Goal: Connect with others: Connect with others

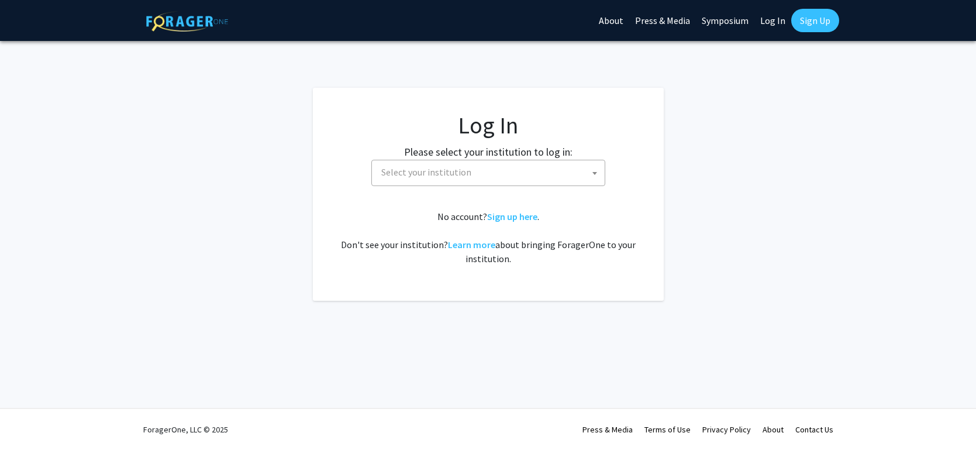
click at [483, 165] on span "Select your institution" at bounding box center [491, 172] width 228 height 24
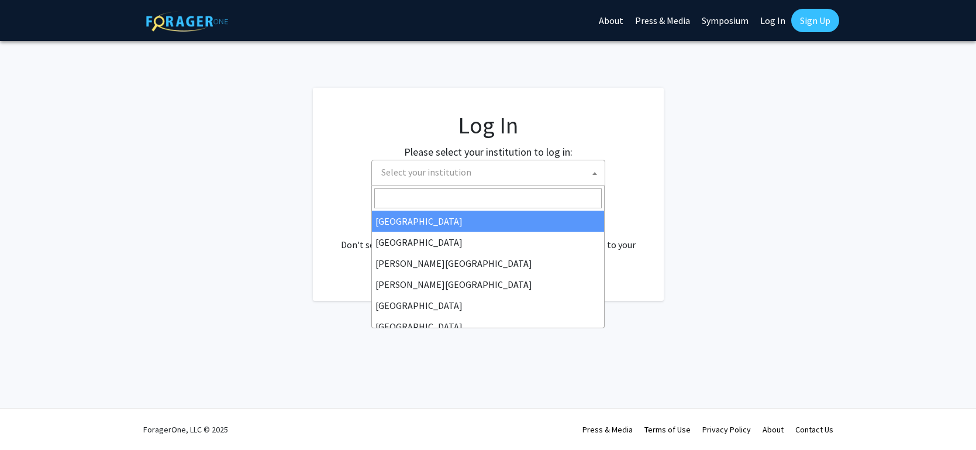
select select "34"
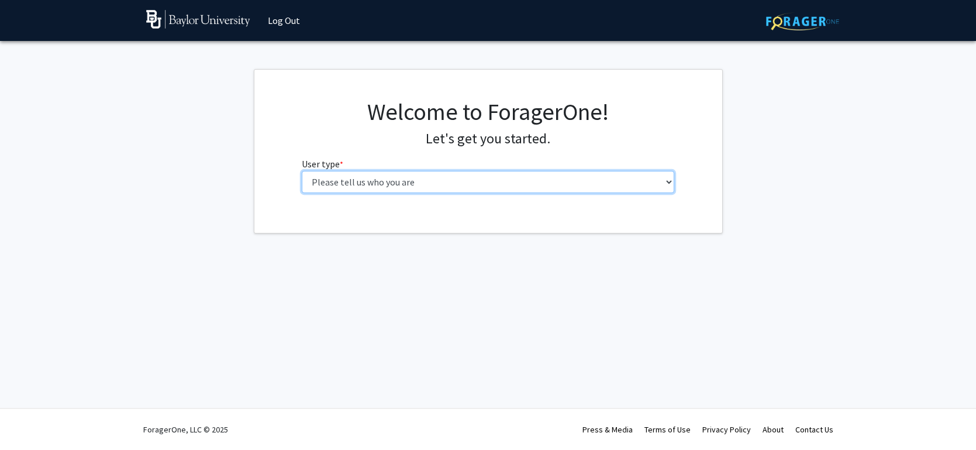
click at [576, 183] on select "Please tell us who you are Undergraduate Student Master's Student Doctoral Cand…" at bounding box center [488, 182] width 372 height 22
select select "1: undergrad"
click at [302, 171] on select "Please tell us who you are Undergraduate Student Master's Student Doctoral Cand…" at bounding box center [488, 182] width 372 height 22
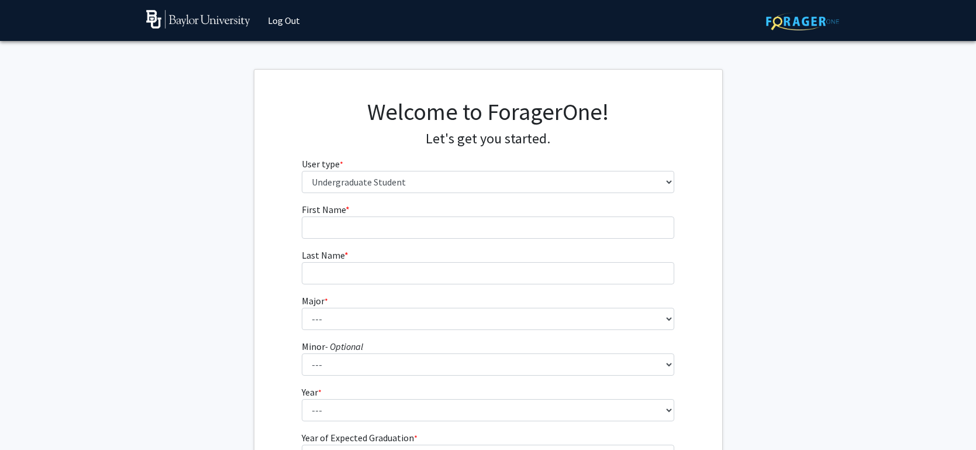
click at [489, 239] on form "First Name * required Last Name * required Major * required --- Accounting Amer…" at bounding box center [488, 344] width 372 height 285
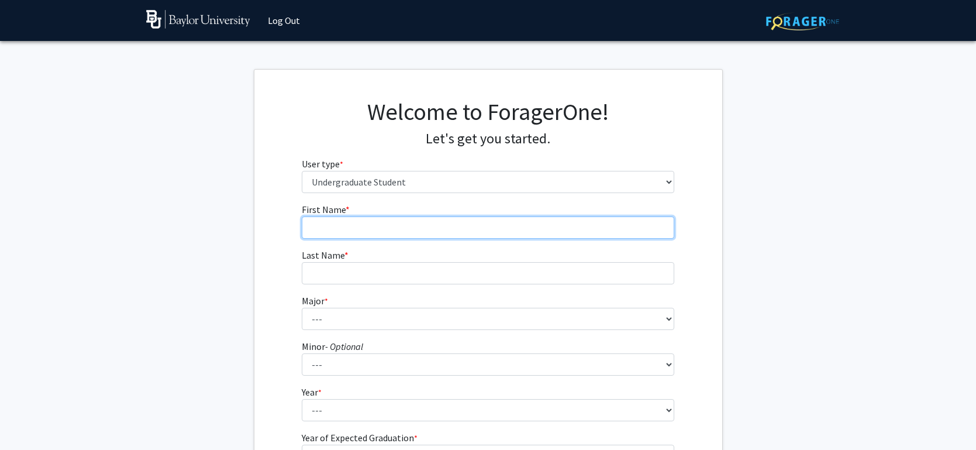
click at [472, 230] on input "First Name * required" at bounding box center [488, 227] width 372 height 22
type input "[PERSON_NAME]"
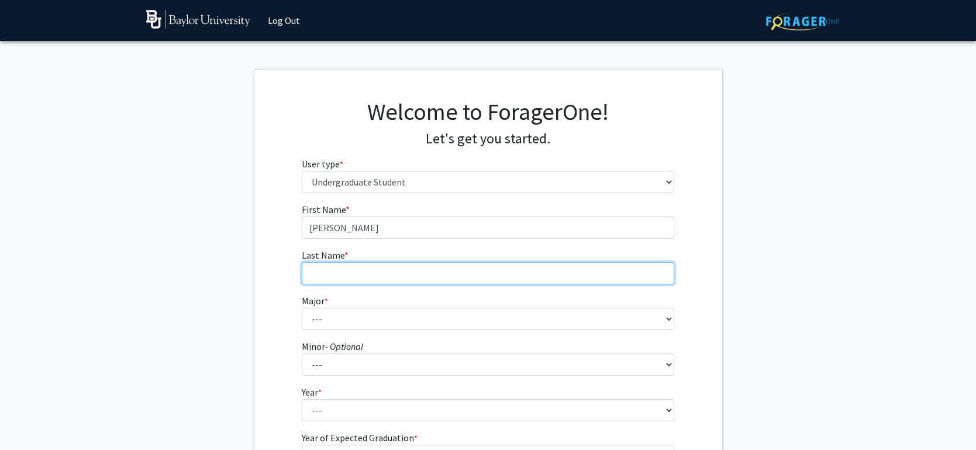
type input "[PERSON_NAME]"
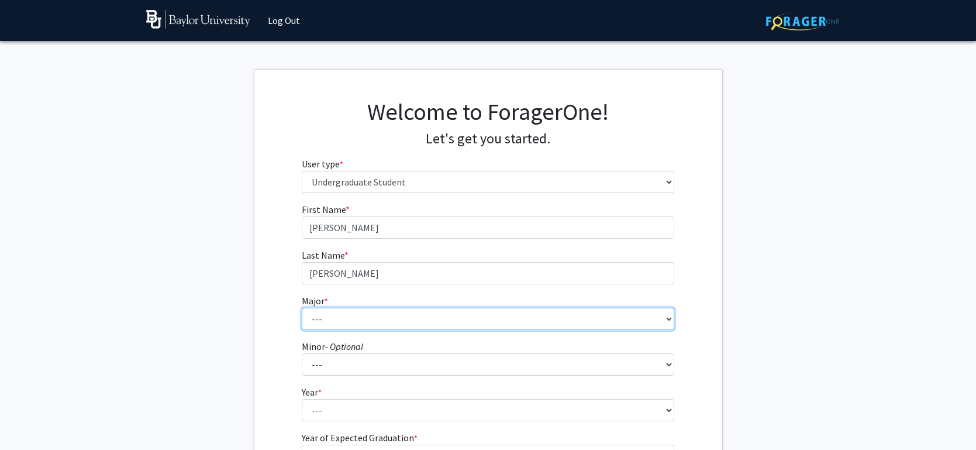
click at [440, 317] on select "--- Accounting American Studies Anthropology Apparel Design & Product Developme…" at bounding box center [488, 319] width 372 height 22
select select "95: 2760"
click at [399, 318] on select "--- Accounting American Studies Anthropology Apparel Design & Product Developme…" at bounding box center [488, 319] width 372 height 22
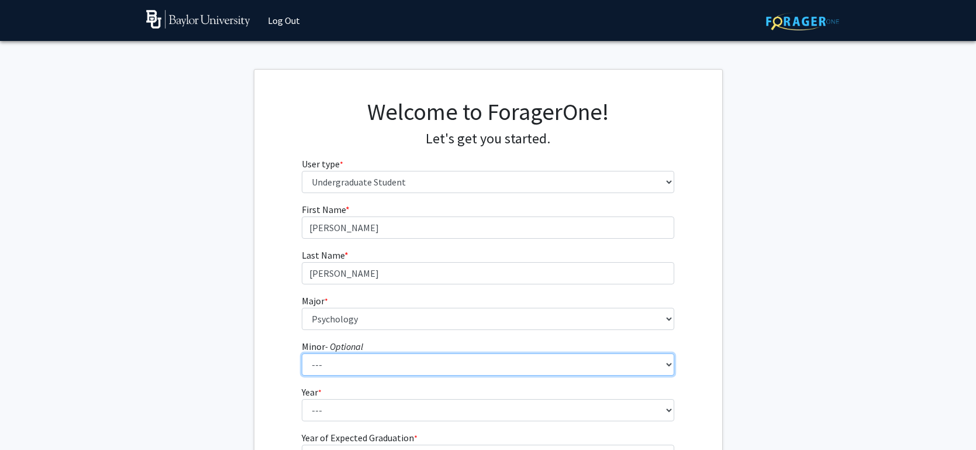
click at [445, 361] on select "--- Advertising American Sign Language American Studies Anthropology Apparel Me…" at bounding box center [488, 364] width 372 height 22
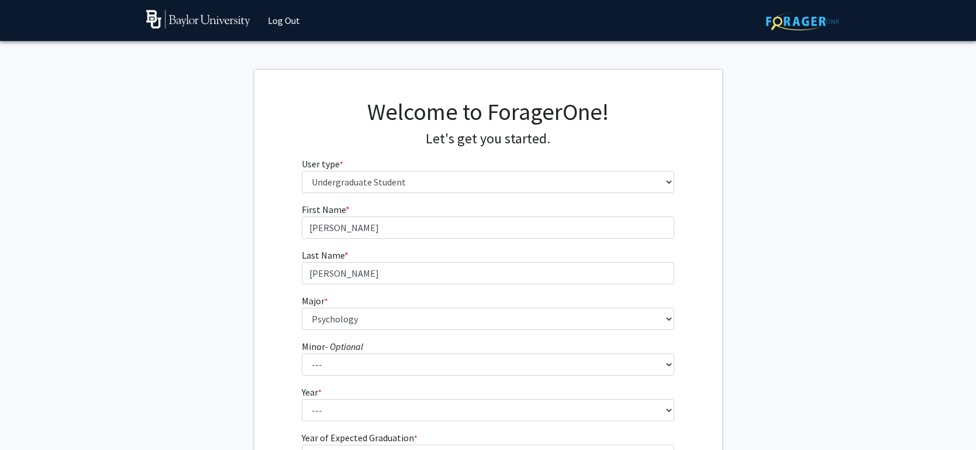
click at [208, 335] on fg-get-started "Welcome to ForagerOne! Let's get you started. User type * required Please tell …" at bounding box center [488, 299] width 976 height 461
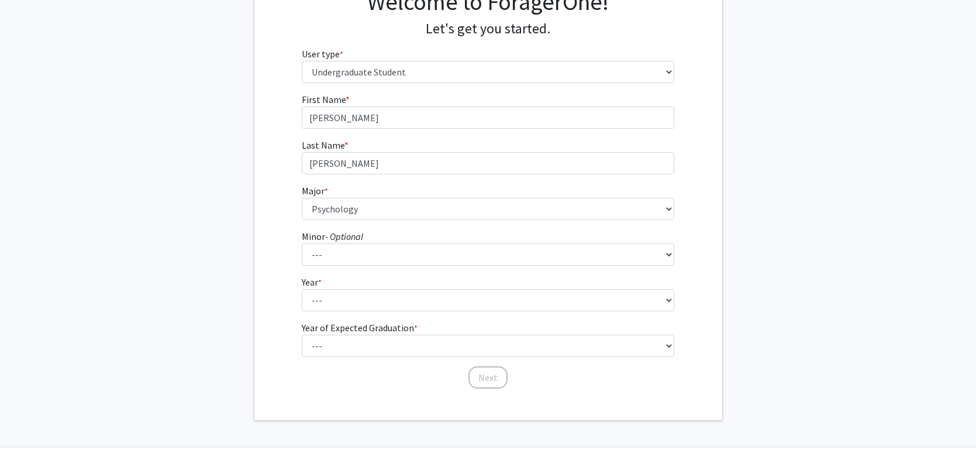
scroll to position [115, 0]
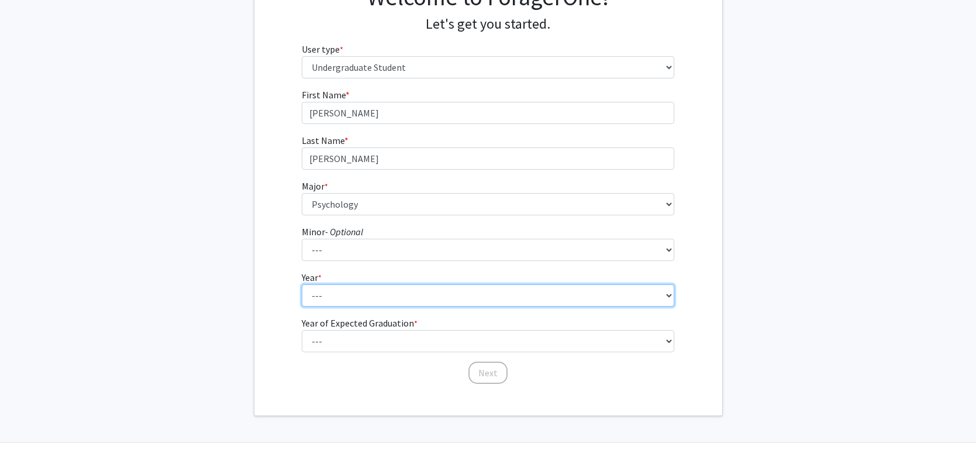
click at [505, 294] on select "--- First-year Sophomore Junior Senior Postbaccalaureate Certificate" at bounding box center [488, 295] width 372 height 22
select select "1: first-year"
click at [302, 284] on select "--- First-year Sophomore Junior Senior Postbaccalaureate Certificate" at bounding box center [488, 295] width 372 height 22
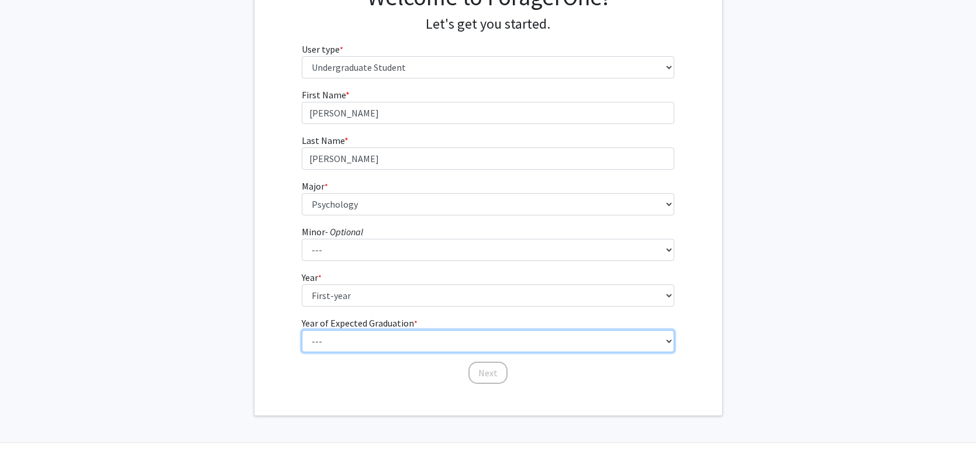
click at [468, 343] on select "--- 2025 2026 2027 2028 2029 2030 2031 2032 2033 2034" at bounding box center [488, 341] width 372 height 22
select select "5: 2029"
click at [302, 330] on select "--- 2025 2026 2027 2028 2029 2030 2031 2032 2033 2034" at bounding box center [488, 341] width 372 height 22
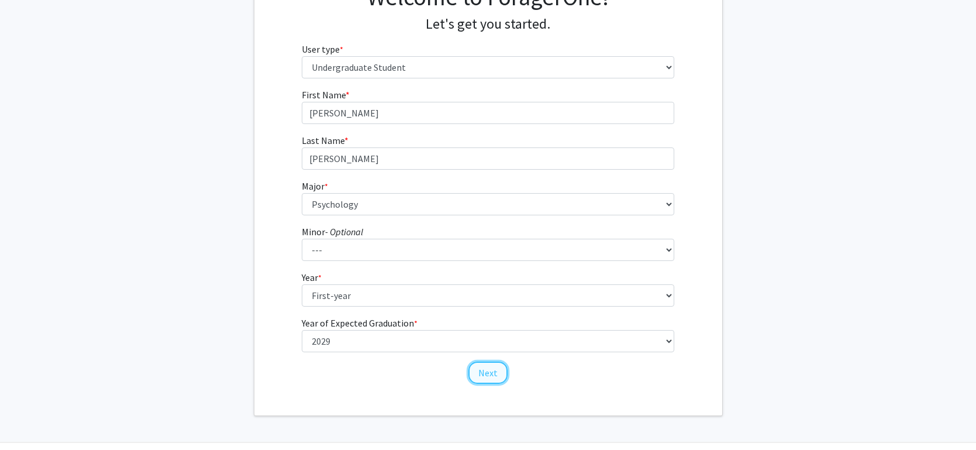
click at [493, 374] on button "Next" at bounding box center [487, 372] width 39 height 22
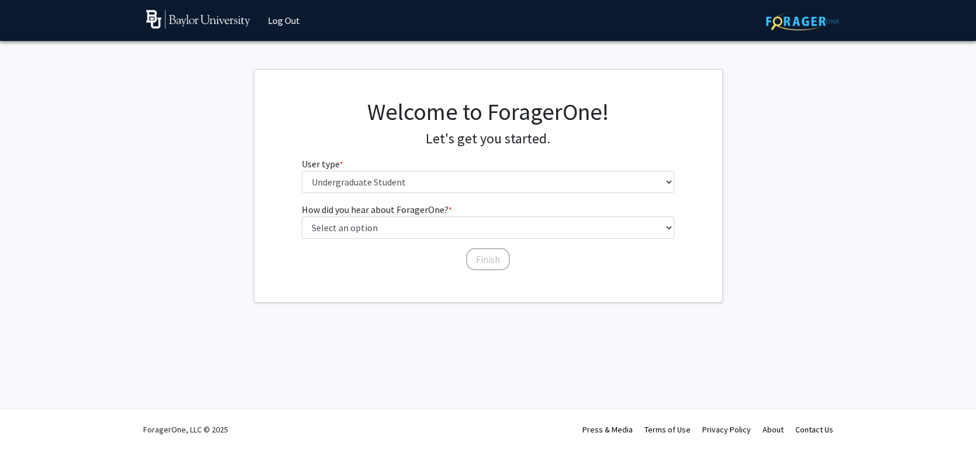
scroll to position [0, 0]
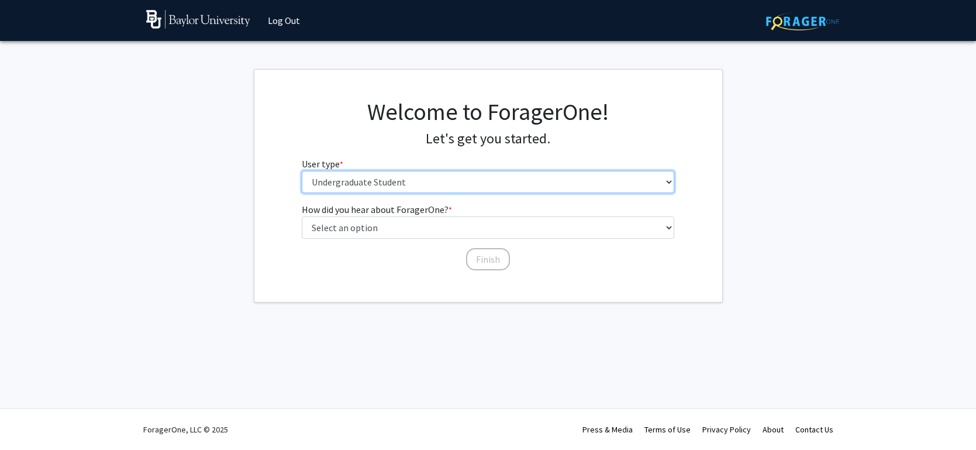
click at [497, 185] on select "Please tell us who you are Undergraduate Student Master's Student Doctoral Cand…" at bounding box center [488, 182] width 372 height 22
click at [302, 171] on select "Please tell us who you are Undergraduate Student Master's Student Doctoral Cand…" at bounding box center [488, 182] width 372 height 22
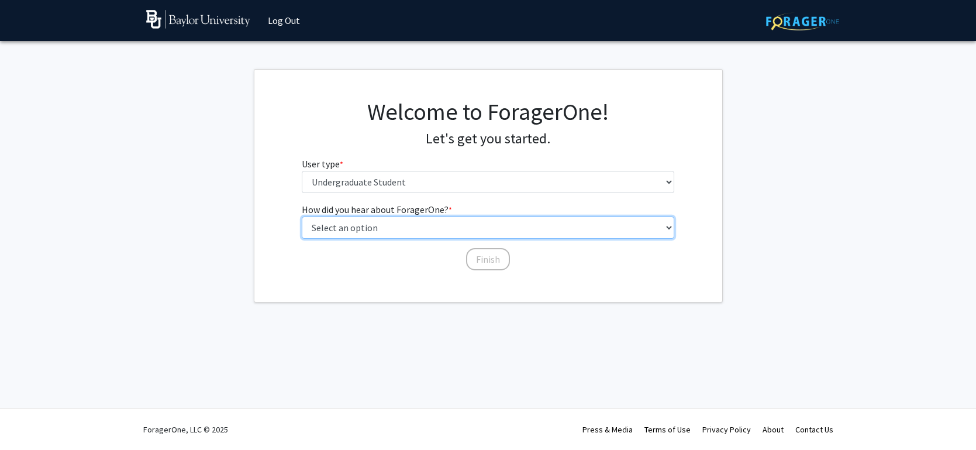
click at [491, 227] on select "Select an option Peer/student recommendation Faculty/staff recommendation Unive…" at bounding box center [488, 227] width 372 height 22
select select "3: university_website"
click at [302, 216] on select "Select an option Peer/student recommendation Faculty/staff recommendation Unive…" at bounding box center [488, 227] width 372 height 22
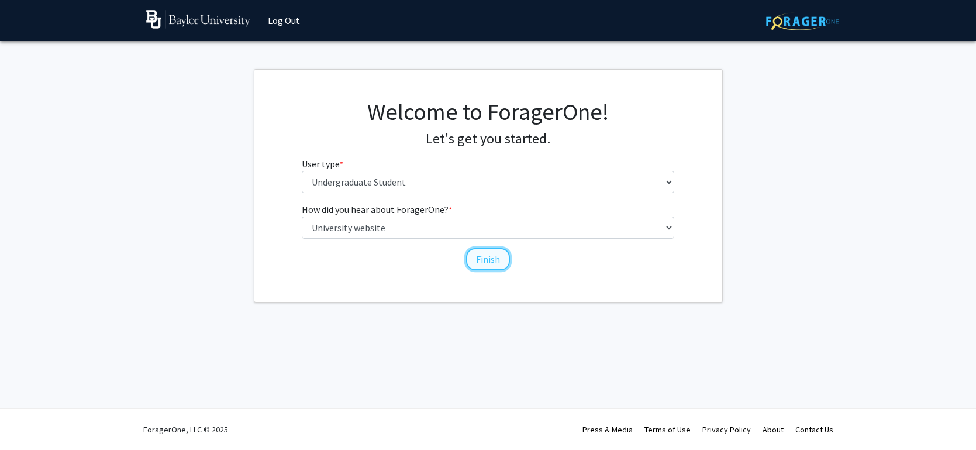
click at [487, 257] on button "Finish" at bounding box center [488, 259] width 44 height 22
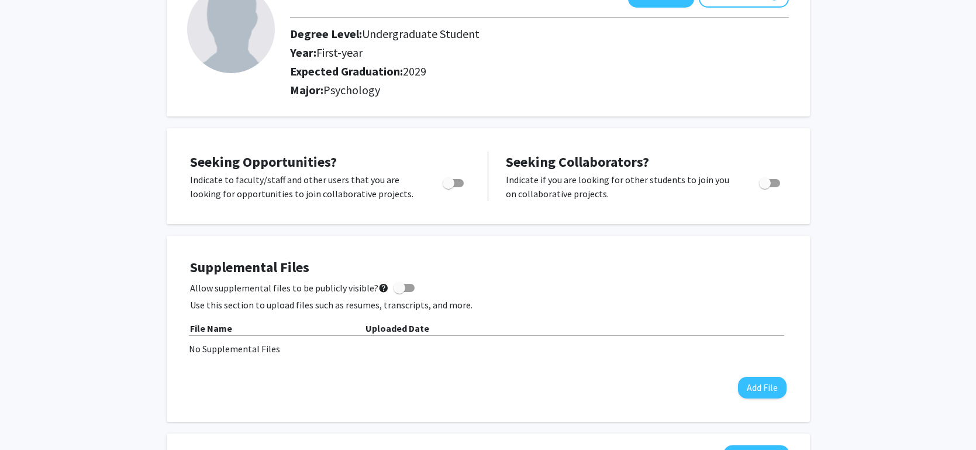
scroll to position [94, 0]
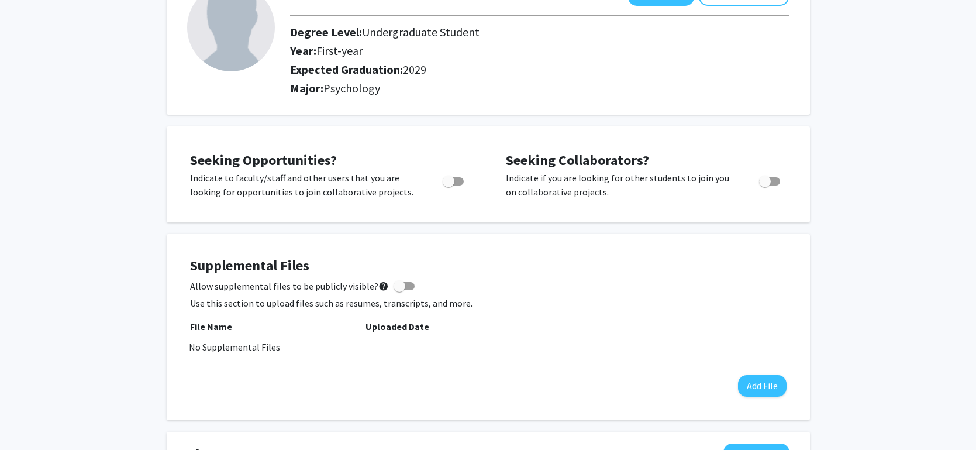
click at [458, 178] on span "Toggle" at bounding box center [453, 181] width 21 height 8
click at [448, 185] on input "Are you actively seeking opportunities?" at bounding box center [448, 185] width 1 height 1
checkbox input "true"
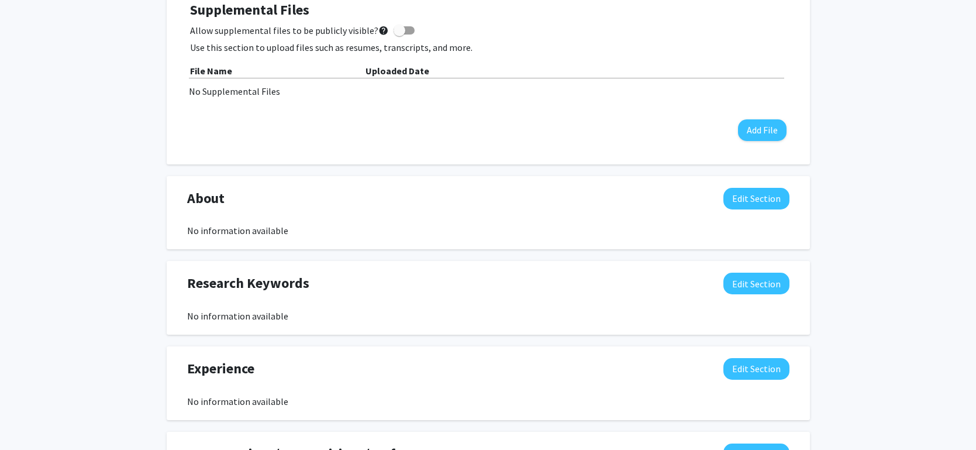
scroll to position [353, 0]
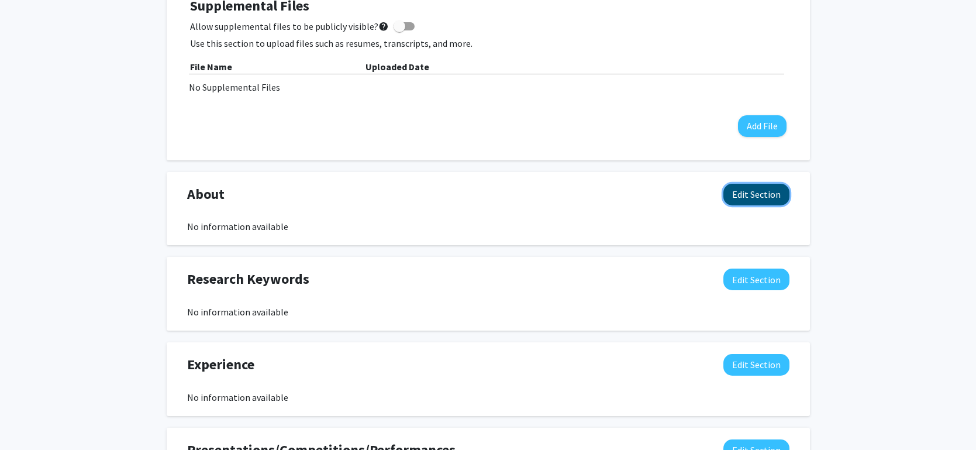
click at [750, 200] on button "Edit Section" at bounding box center [756, 195] width 66 height 22
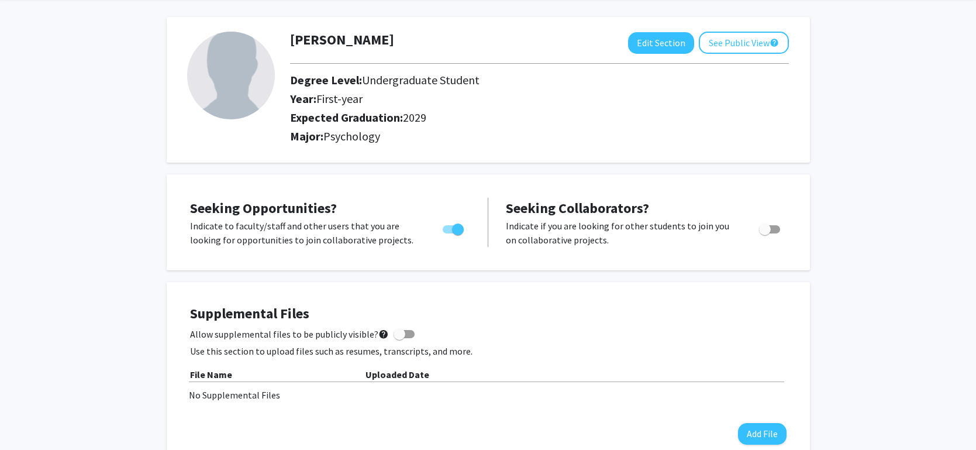
scroll to position [43, 0]
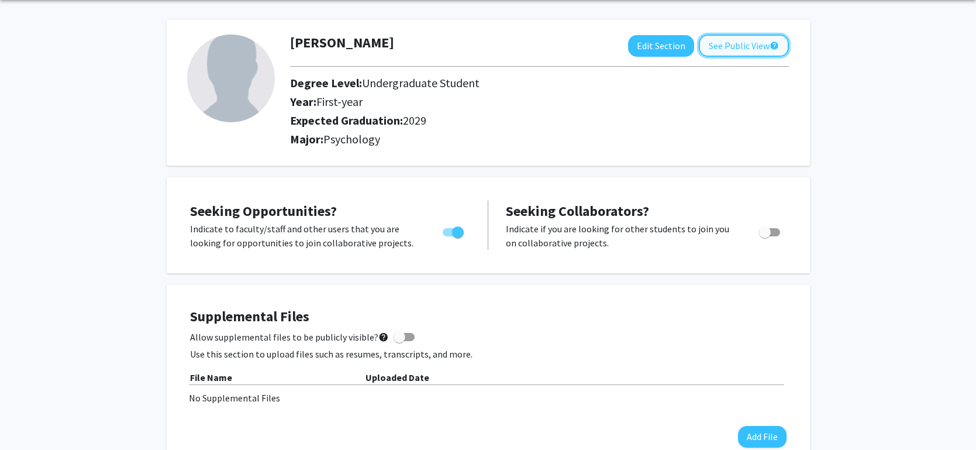
click at [755, 44] on button "See Public View help" at bounding box center [744, 45] width 90 height 22
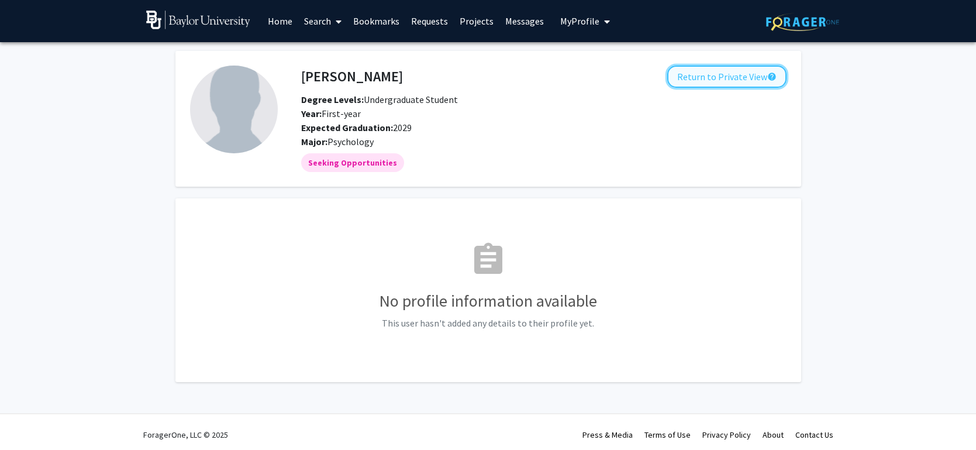
click at [739, 86] on button "Return to Private View help" at bounding box center [726, 76] width 119 height 22
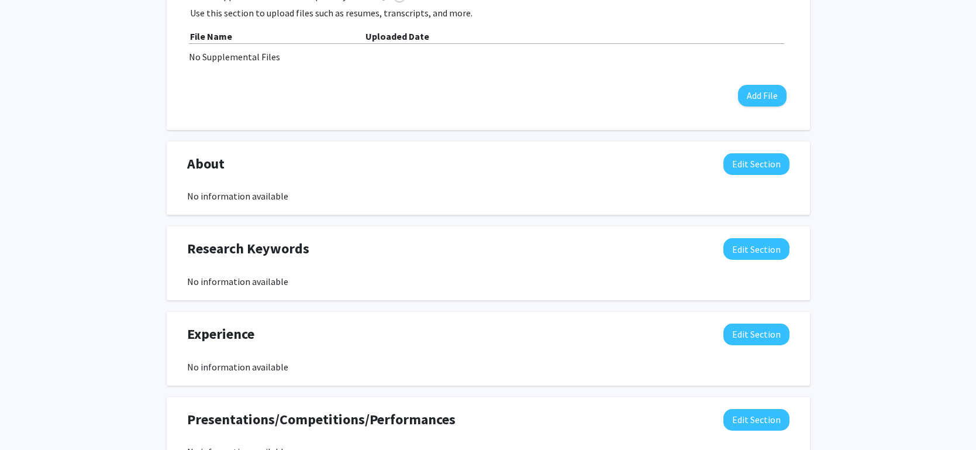
scroll to position [401, 0]
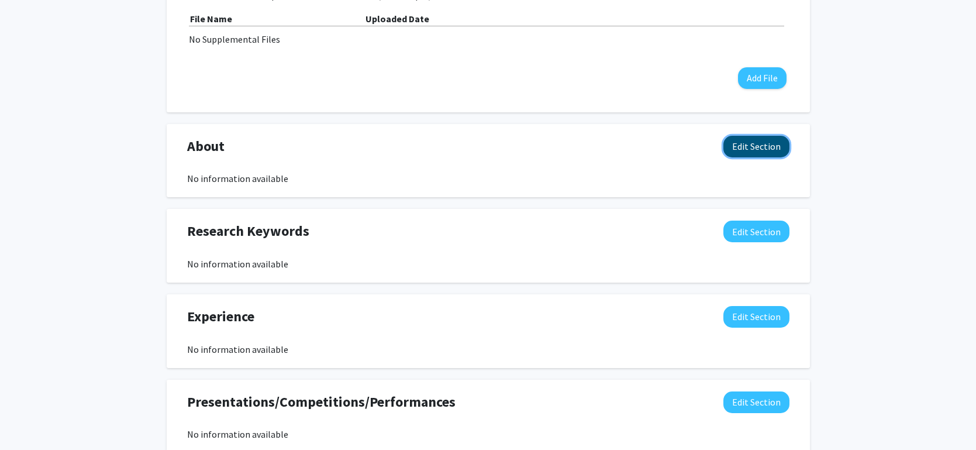
click at [748, 146] on button "Edit Section" at bounding box center [756, 147] width 66 height 22
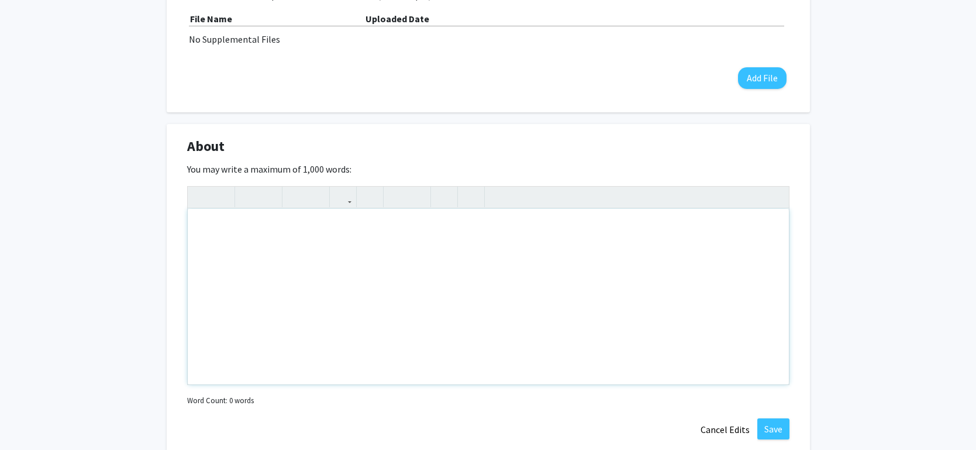
click at [374, 270] on div "Note to users with screen readers: Please deactivate our accessibility plugin f…" at bounding box center [488, 296] width 601 height 175
click at [372, 263] on div "I am a first-year Psychology Major!" at bounding box center [488, 296] width 601 height 175
click at [545, 223] on div "I'm [PERSON_NAME], and I am a freshman at [GEOGRAPHIC_DATA]. I am a Psychology …" at bounding box center [488, 296] width 601 height 175
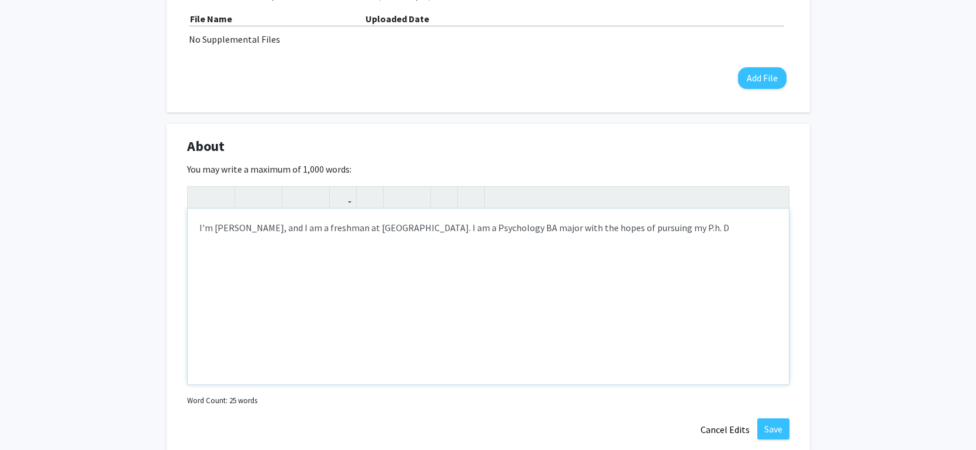
click at [706, 243] on div "I'm [PERSON_NAME], and I am a freshman at [GEOGRAPHIC_DATA]. I am a Psychology …" at bounding box center [488, 296] width 601 height 175
click at [783, 418] on button "Save" at bounding box center [773, 428] width 32 height 21
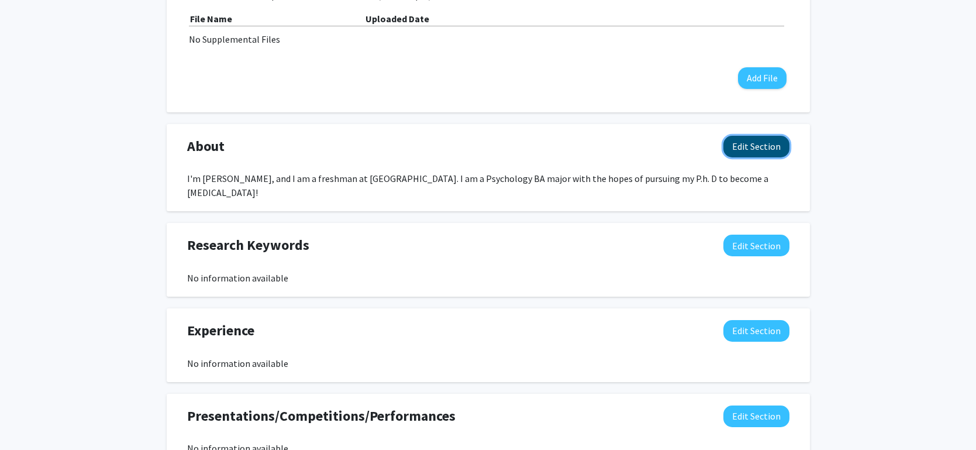
click at [759, 143] on button "Edit Section" at bounding box center [756, 147] width 66 height 22
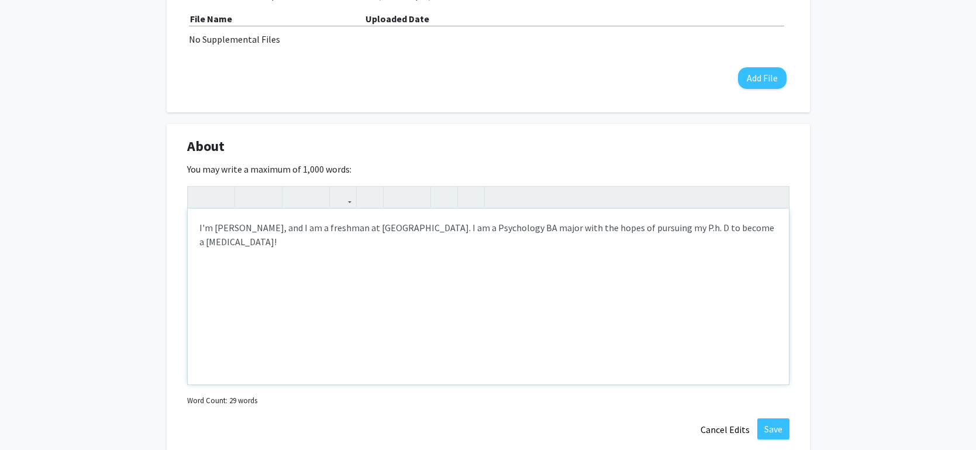
click at [359, 243] on div "I'm [PERSON_NAME], and I am a freshman at [GEOGRAPHIC_DATA]. I am a Psychology …" at bounding box center [488, 296] width 601 height 175
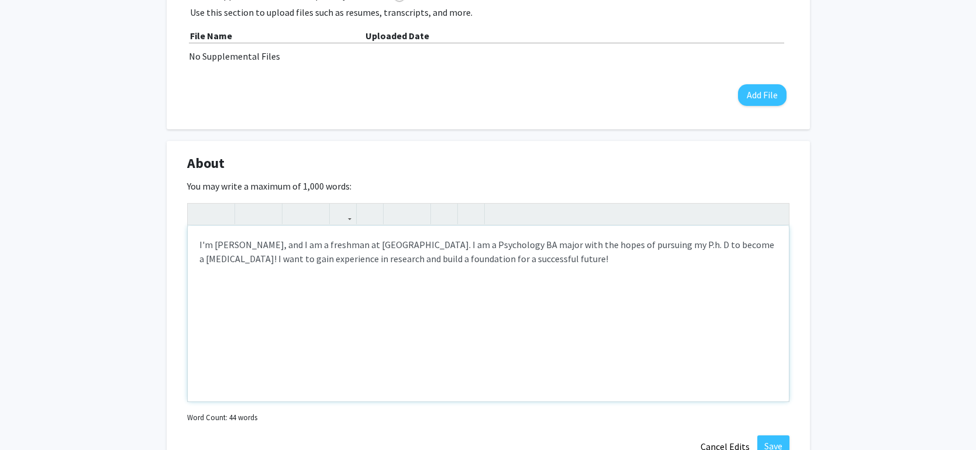
scroll to position [385, 0]
type textarea "I'm [PERSON_NAME], and I am a freshman at [GEOGRAPHIC_DATA]. I am a Psychology …"
click at [771, 435] on button "Save" at bounding box center [773, 444] width 32 height 21
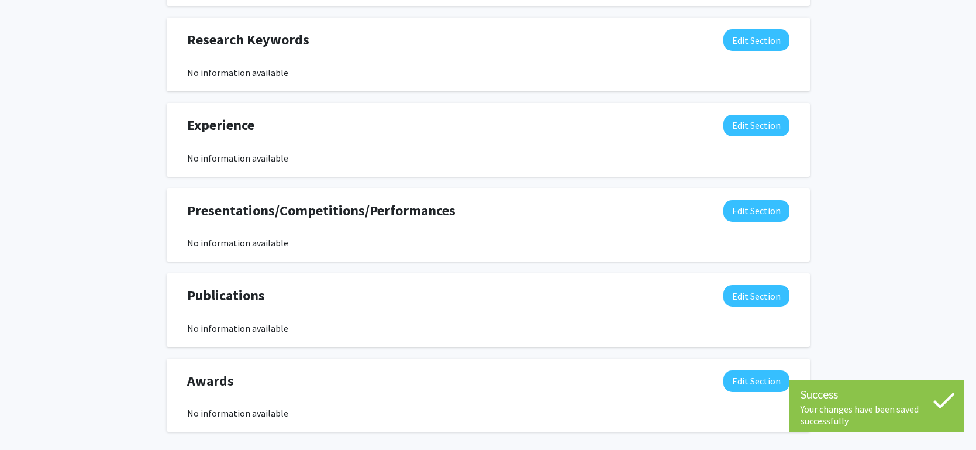
scroll to position [661, 0]
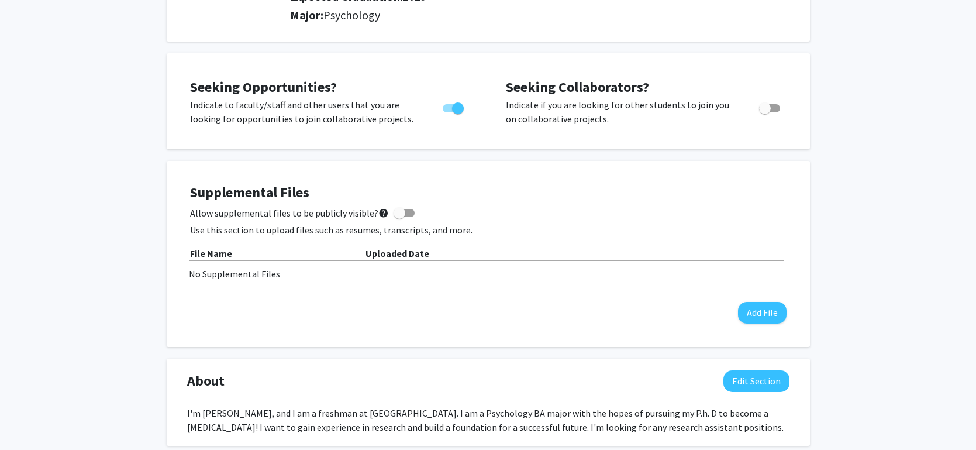
scroll to position [167, 0]
click at [398, 216] on span at bounding box center [399, 213] width 12 height 12
click at [399, 217] on input "Allow supplemental files to be publicly visible? help" at bounding box center [399, 217] width 1 height 1
checkbox input "true"
click at [749, 314] on button "Add File" at bounding box center [762, 313] width 49 height 22
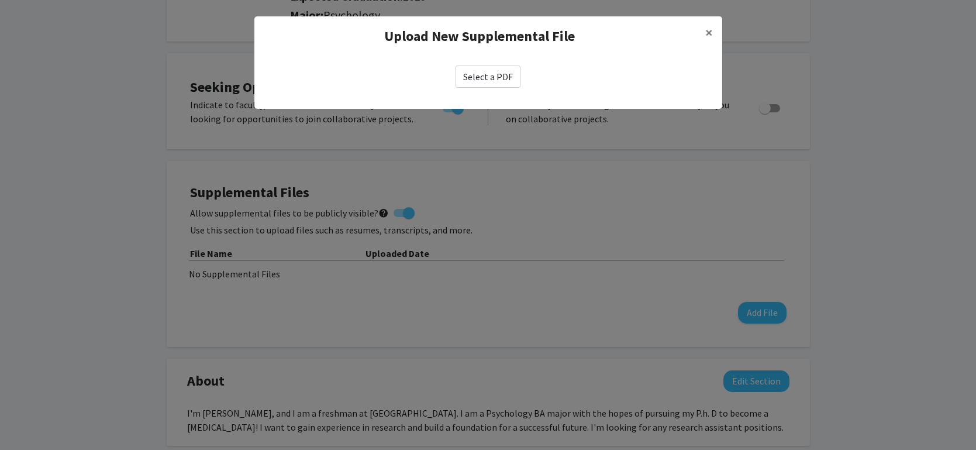
click at [503, 83] on label "Select a PDF" at bounding box center [487, 76] width 65 height 22
click at [0, 0] on input "Select a PDF" at bounding box center [0, 0] width 0 height 0
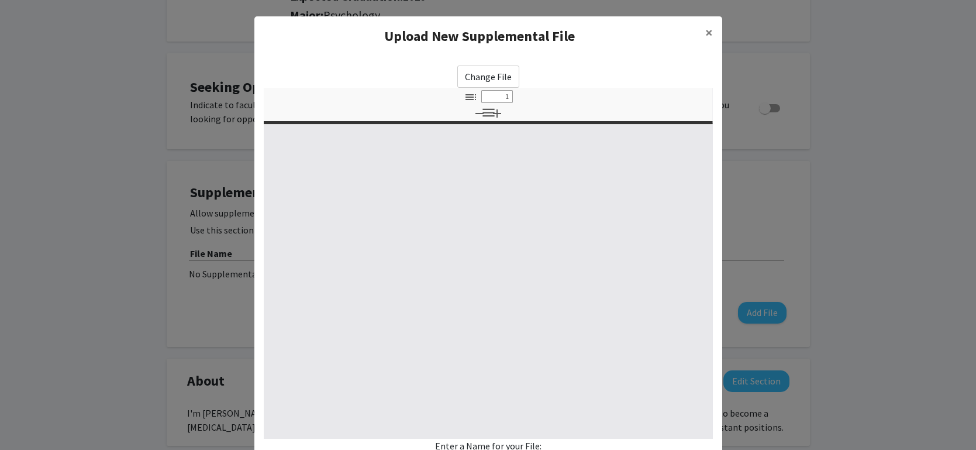
select select "custom"
type input "0"
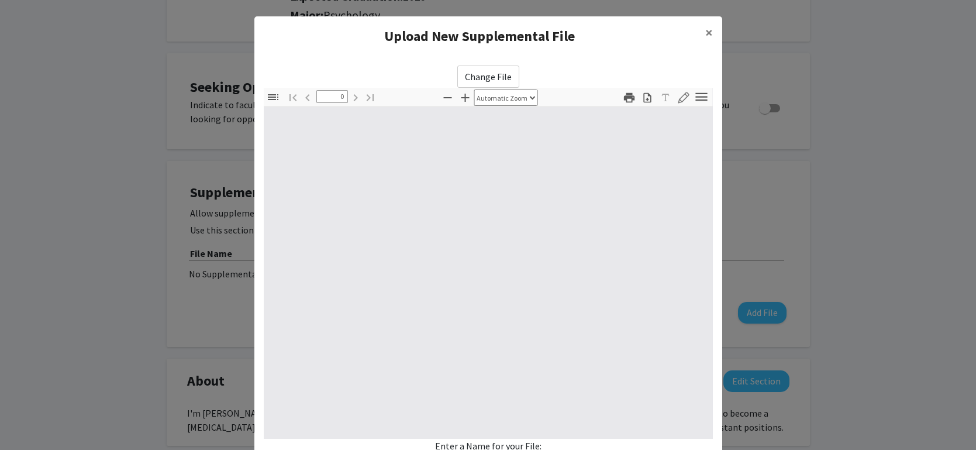
select select "custom"
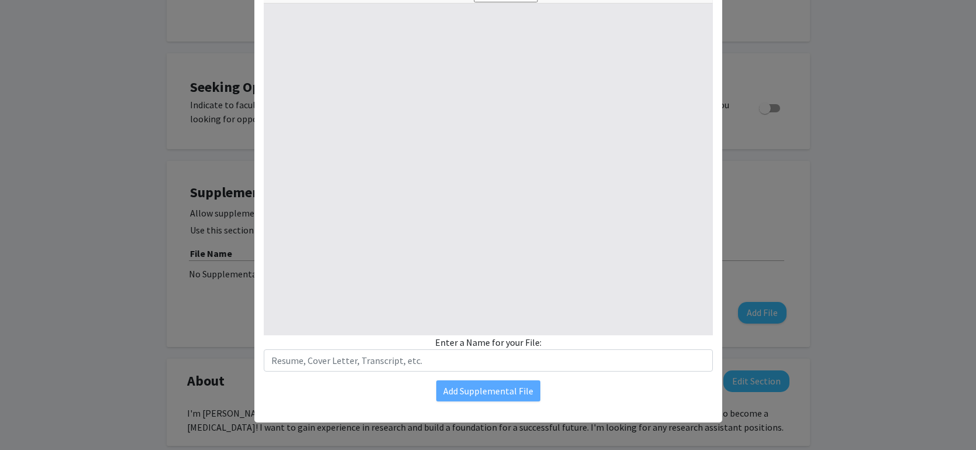
type input "1"
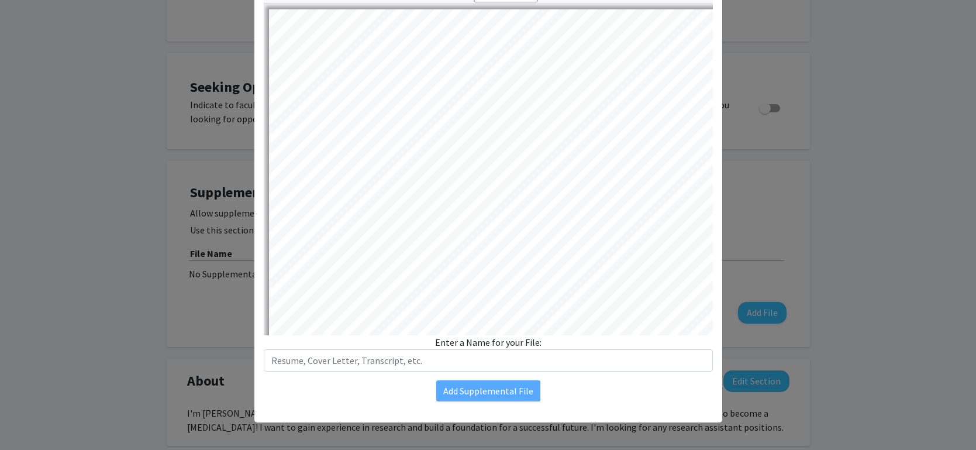
select select "auto"
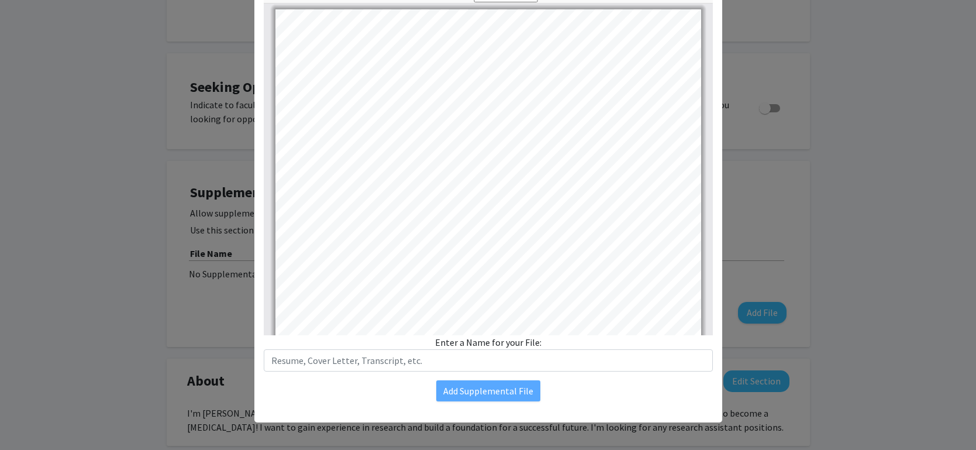
scroll to position [0, 0]
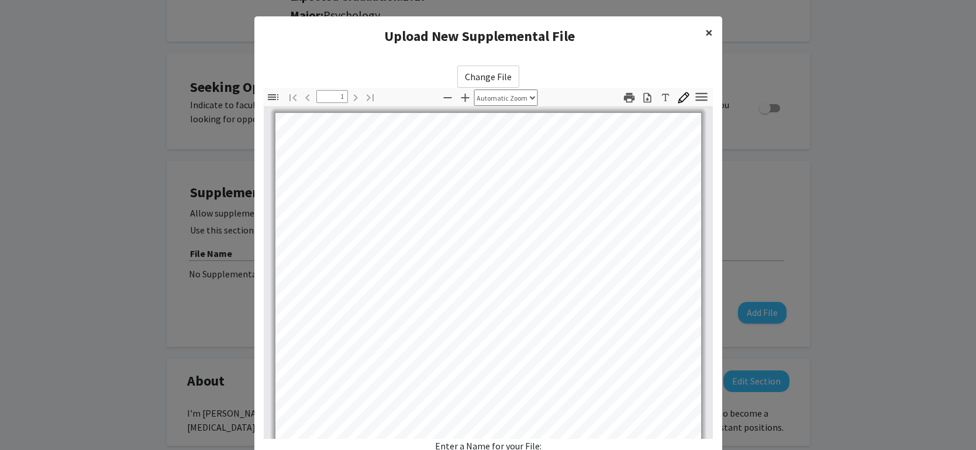
click at [707, 39] on span "×" at bounding box center [709, 32] width 8 height 18
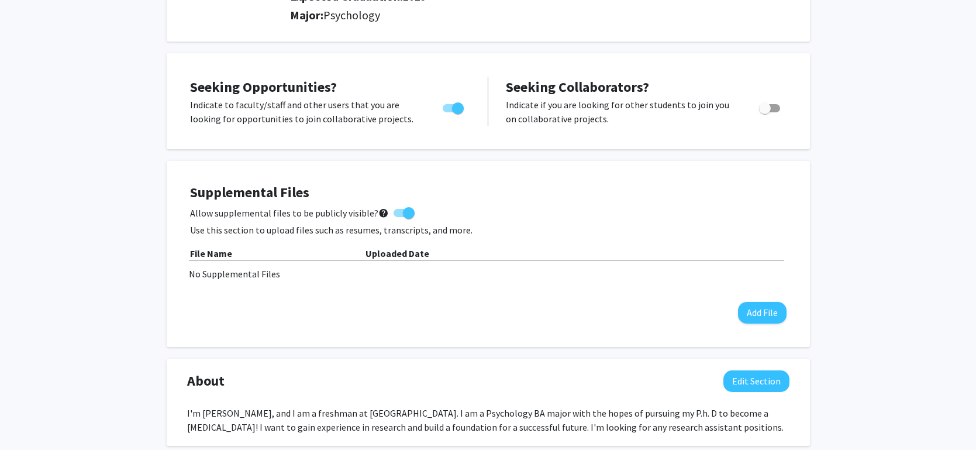
click at [403, 215] on span at bounding box center [409, 213] width 12 height 12
click at [399, 217] on input "Allow supplemental files to be publicly visible? help" at bounding box center [399, 217] width 1 height 1
checkbox input "false"
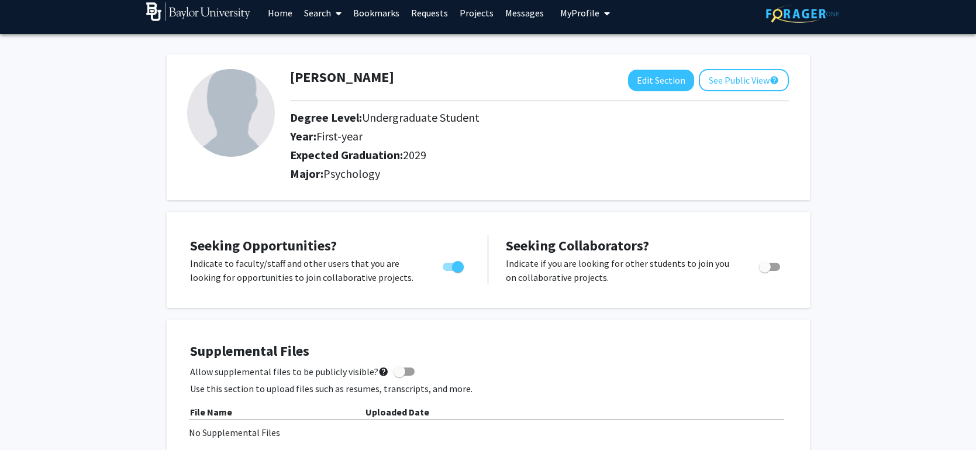
scroll to position [8, 0]
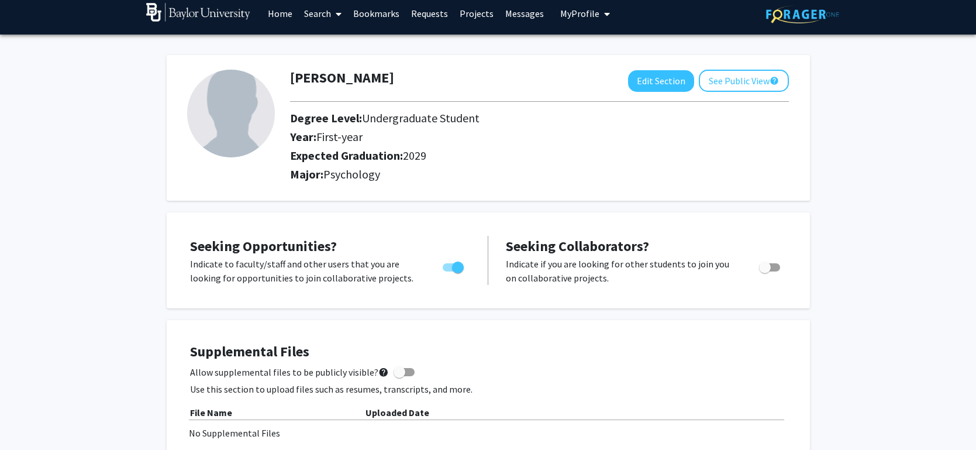
click at [253, 99] on img at bounding box center [231, 114] width 88 height 88
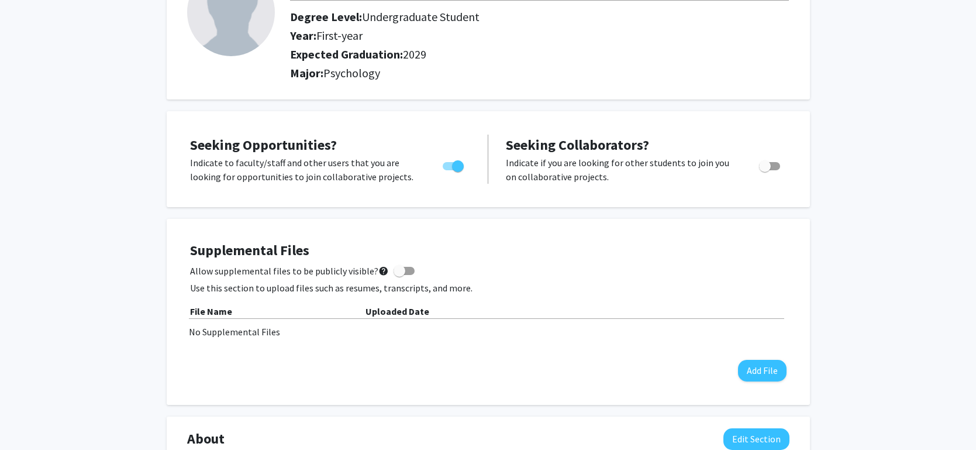
scroll to position [0, 0]
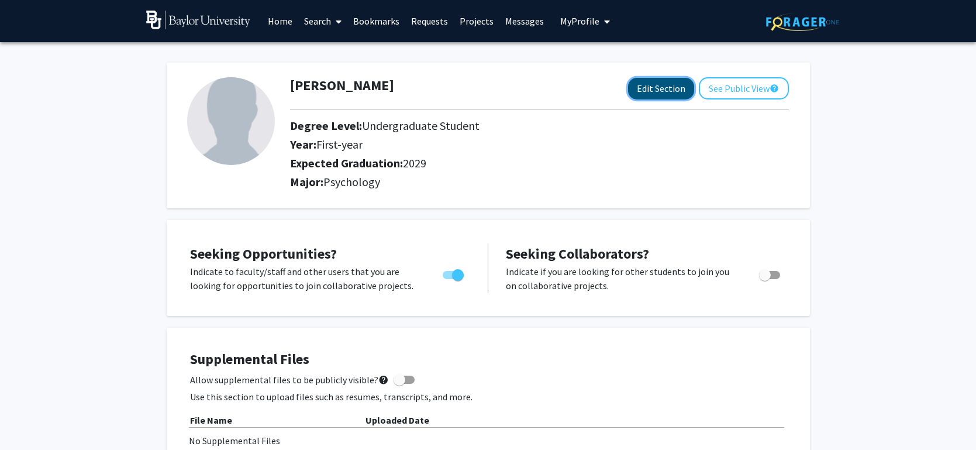
click at [662, 92] on button "Edit Section" at bounding box center [661, 89] width 66 height 22
select select "first-year"
select select "2029"
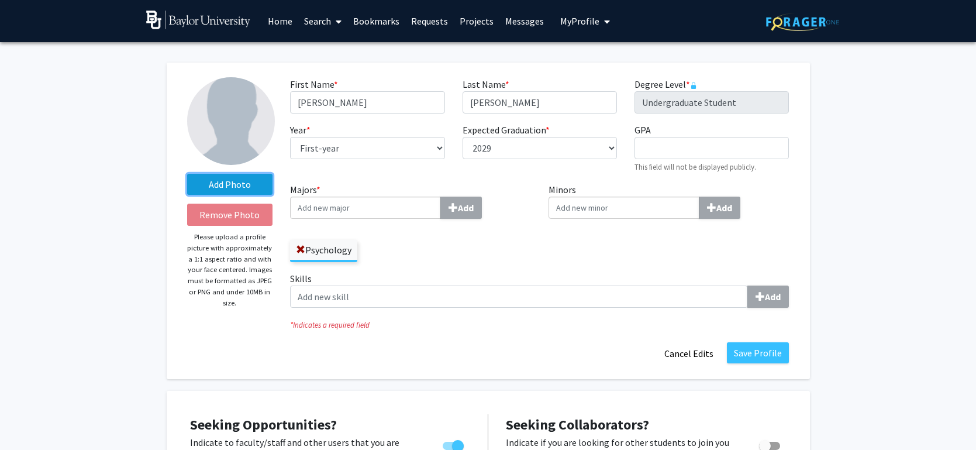
click at [243, 182] on label "Add Photo" at bounding box center [230, 184] width 86 height 21
click at [0, 0] on input "Add Photo" at bounding box center [0, 0] width 0 height 0
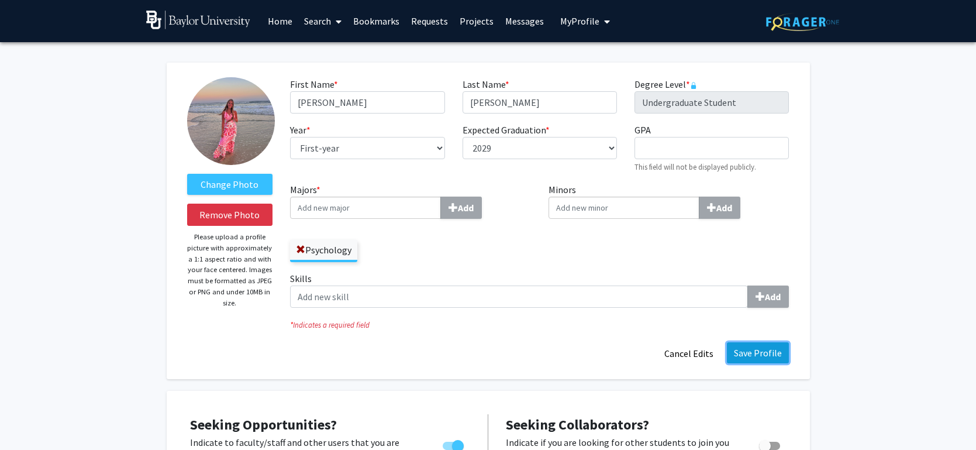
click at [750, 347] on button "Save Profile" at bounding box center [758, 352] width 62 height 21
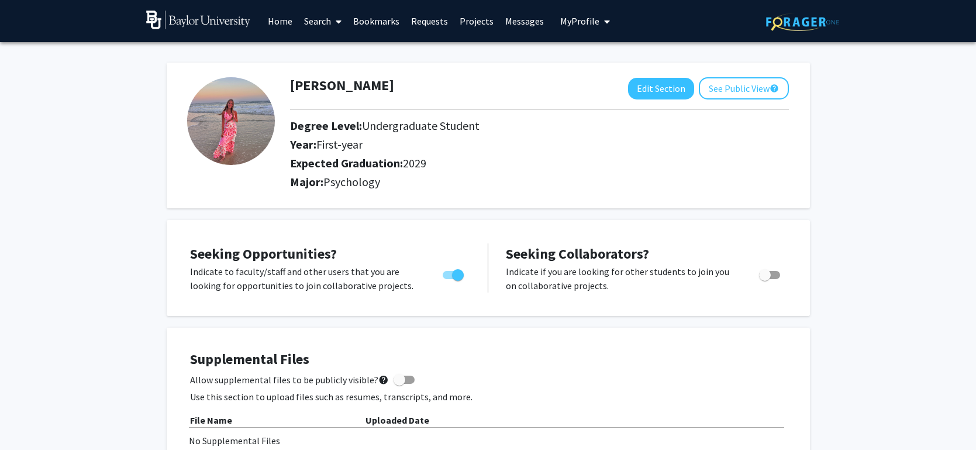
click at [277, 25] on link "Home" at bounding box center [280, 21] width 36 height 41
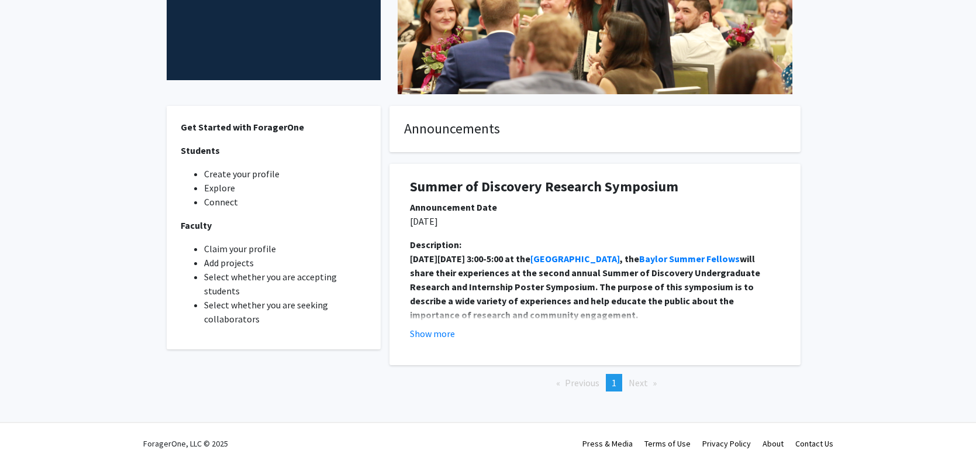
scroll to position [238, 0]
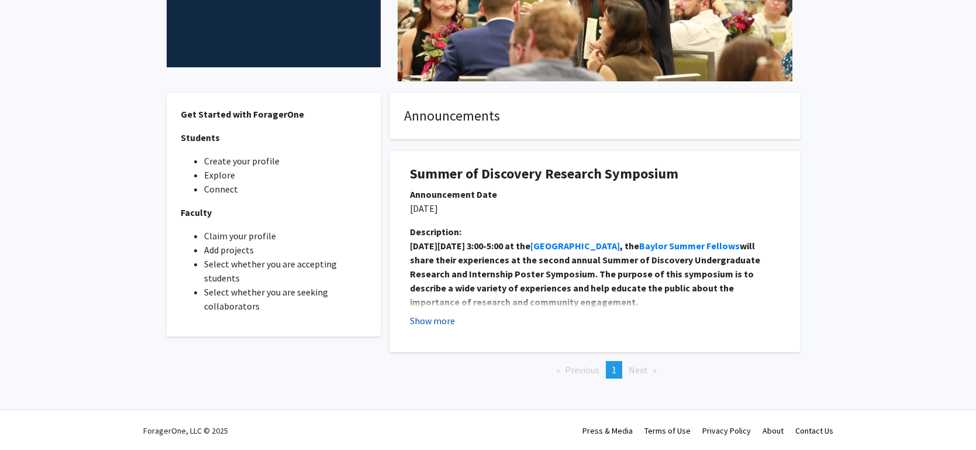
click at [440, 320] on button "Show more" at bounding box center [432, 320] width 45 height 14
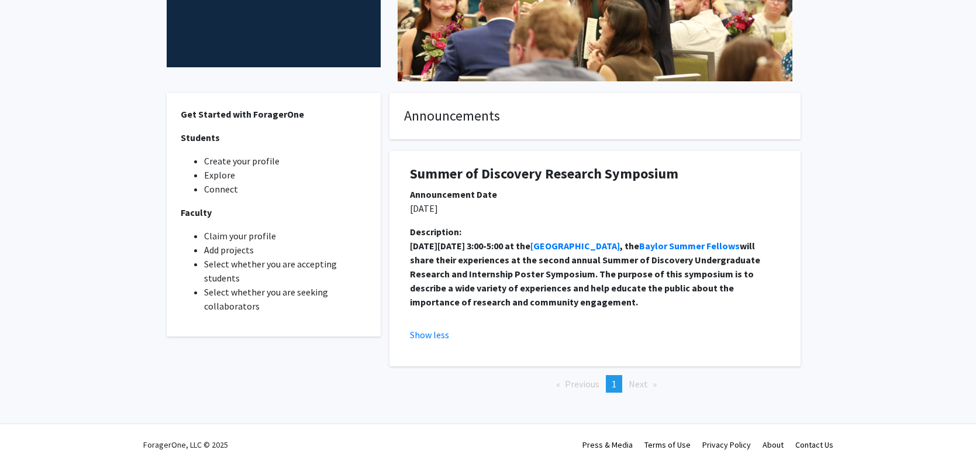
scroll to position [253, 0]
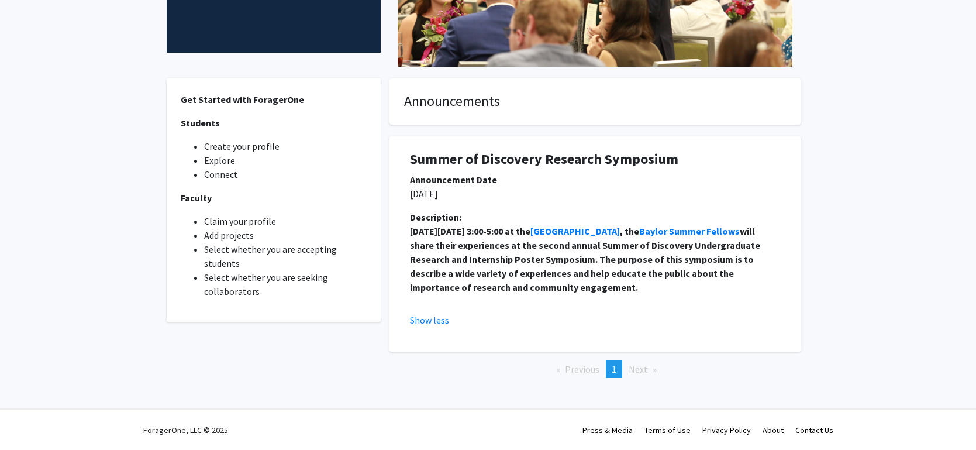
click at [641, 370] on span "Next page" at bounding box center [638, 369] width 19 height 12
click at [616, 366] on span "1" at bounding box center [614, 369] width 5 height 12
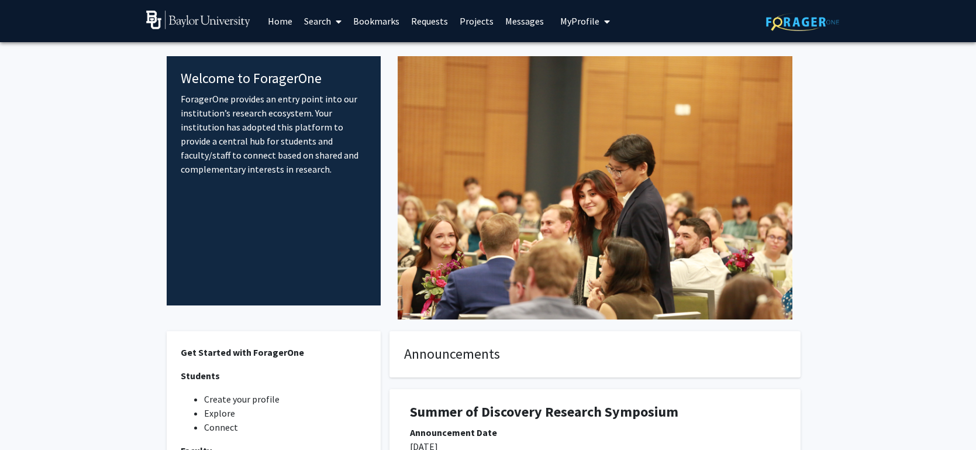
click at [474, 20] on link "Projects" at bounding box center [477, 21] width 46 height 41
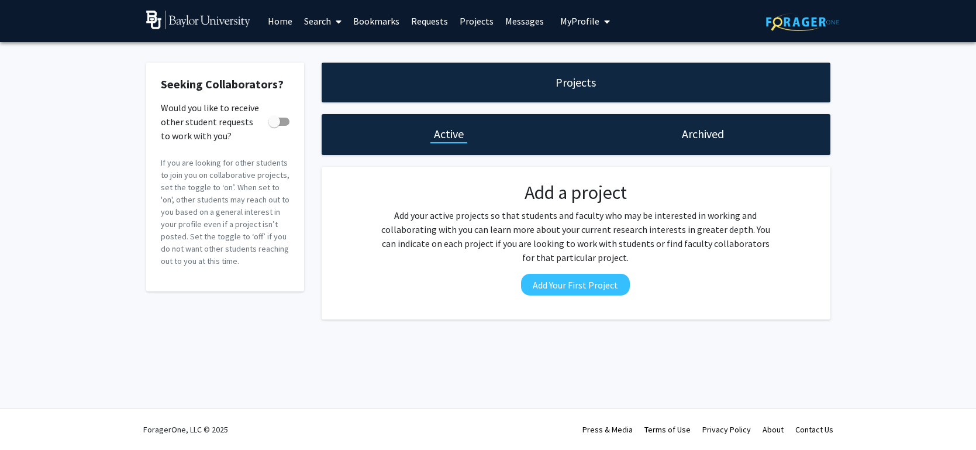
click at [271, 123] on span at bounding box center [274, 122] width 12 height 12
click at [274, 126] on input "Would you like to receive other student requests to work with you?" at bounding box center [274, 126] width 1 height 1
checkbox input "true"
click at [371, 13] on link "Bookmarks" at bounding box center [376, 21] width 58 height 41
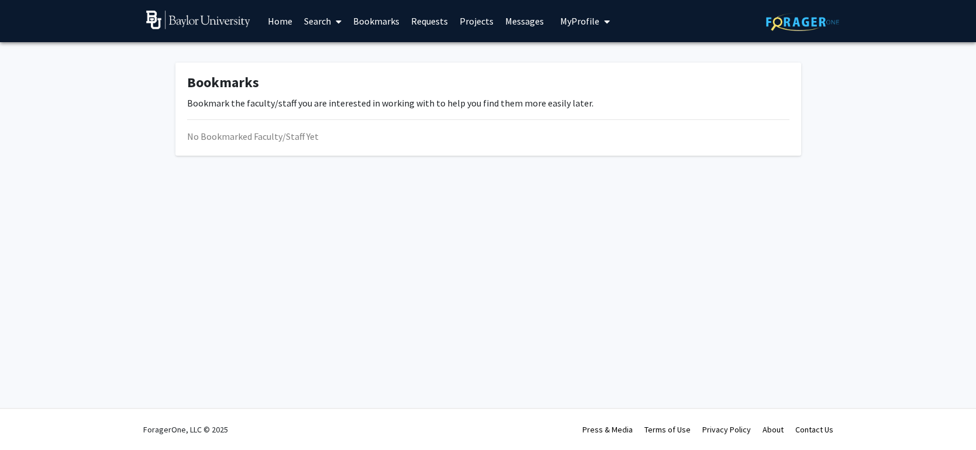
click at [316, 23] on link "Search" at bounding box center [322, 21] width 49 height 41
click at [339, 52] on span "Faculty/Staff" at bounding box center [341, 53] width 86 height 23
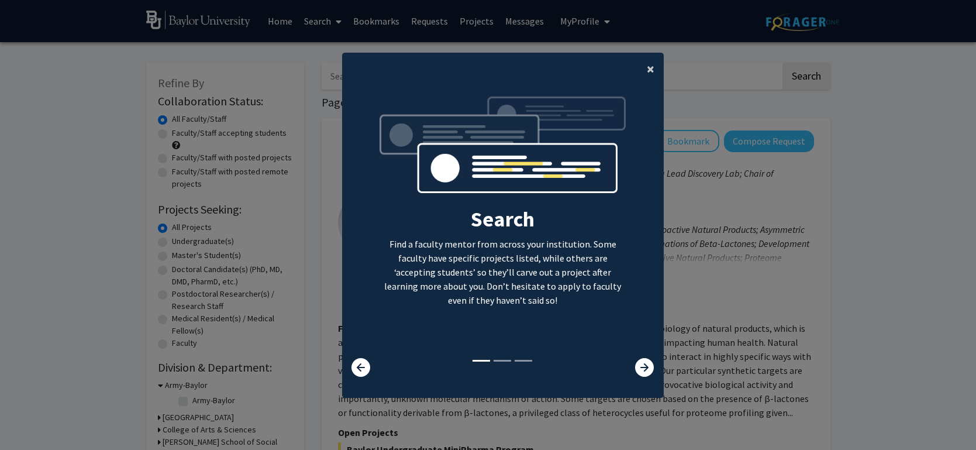
click at [653, 70] on span "×" at bounding box center [651, 69] width 8 height 18
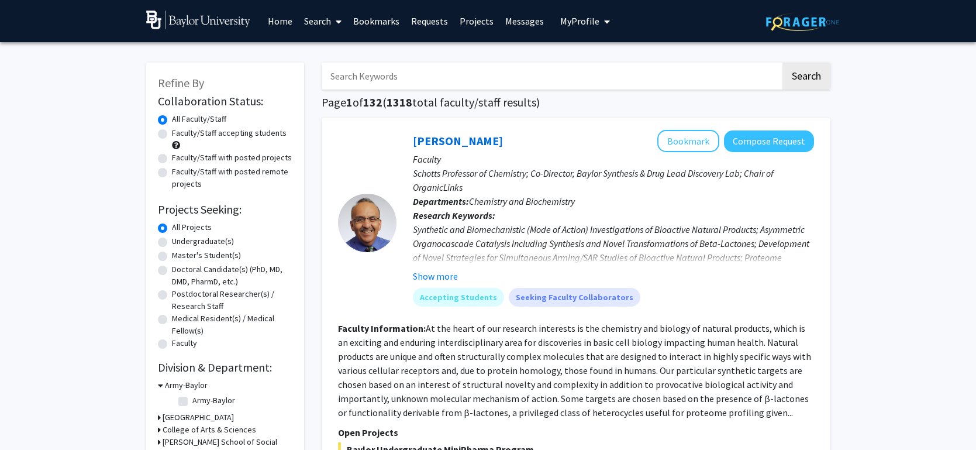
click at [424, 72] on input "Search Keywords" at bounding box center [551, 76] width 459 height 27
type input "s"
type input "psychology"
click at [782, 63] on button "Search" at bounding box center [806, 76] width 48 height 27
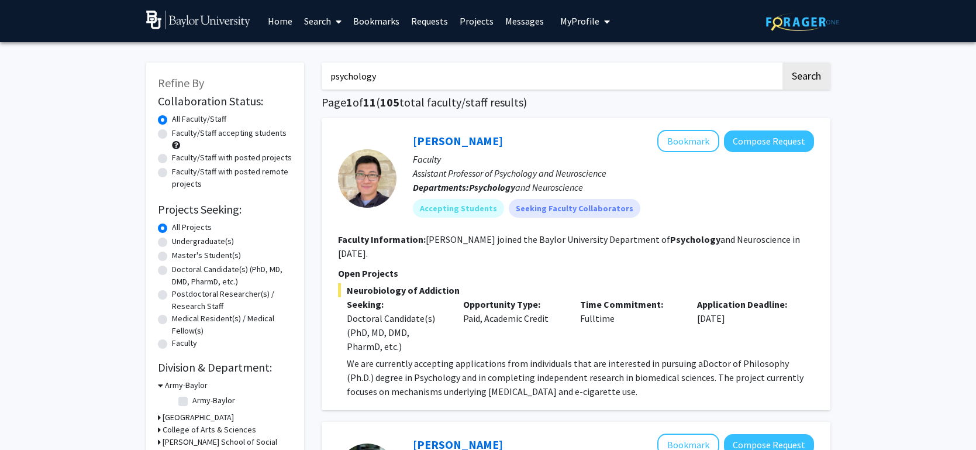
click at [167, 136] on div "Faculty/Staff accepting students" at bounding box center [225, 139] width 134 height 25
click at [172, 134] on label "Faculty/Staff accepting students" at bounding box center [229, 133] width 115 height 12
click at [172, 134] on input "Faculty/Staff accepting students" at bounding box center [176, 131] width 8 height 8
radio input "true"
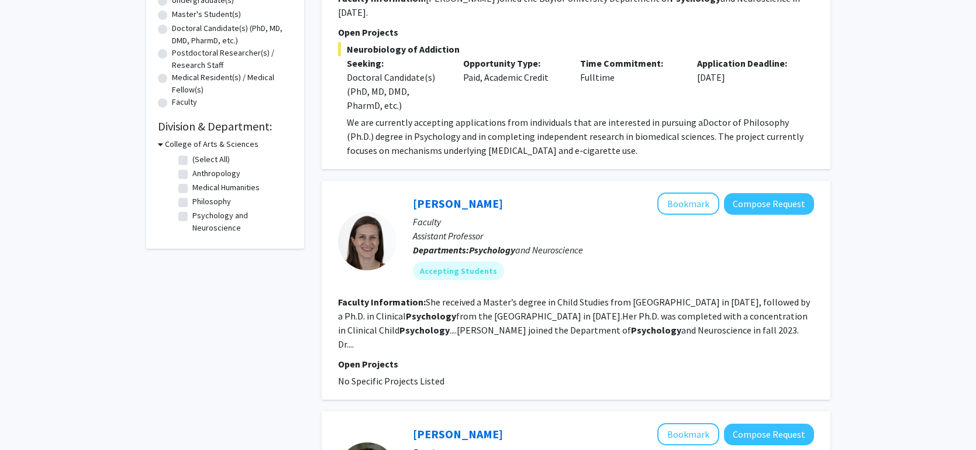
scroll to position [240, 0]
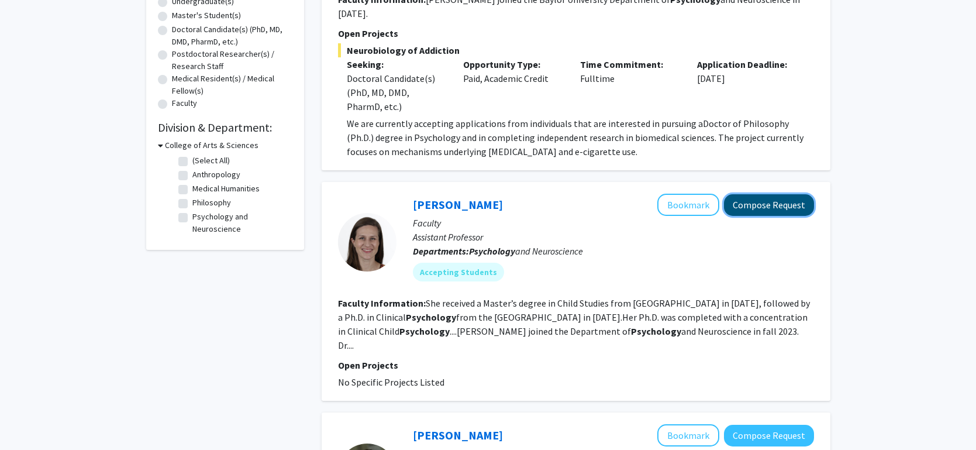
click at [758, 194] on button "Compose Request" at bounding box center [769, 205] width 90 height 22
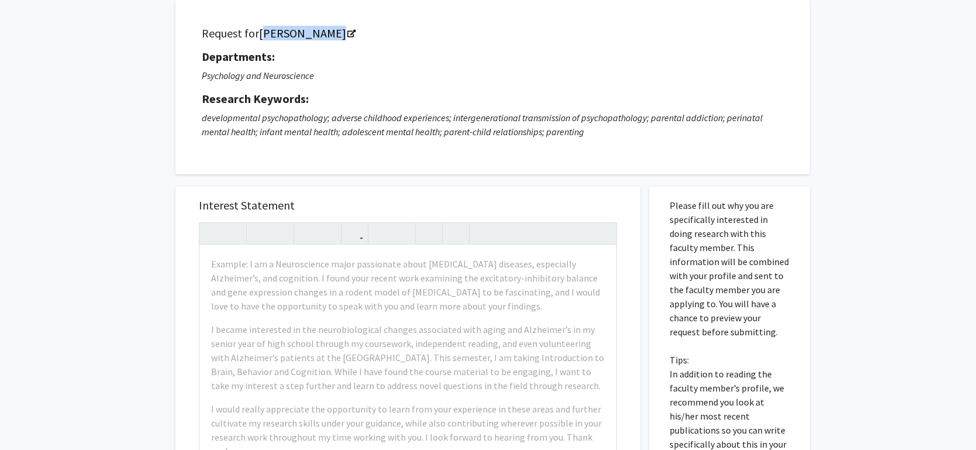
scroll to position [81, 0]
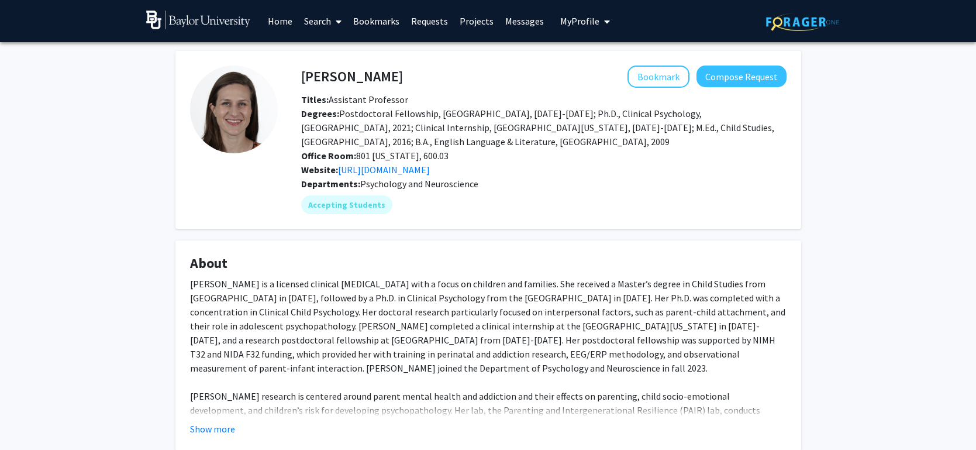
scroll to position [163, 0]
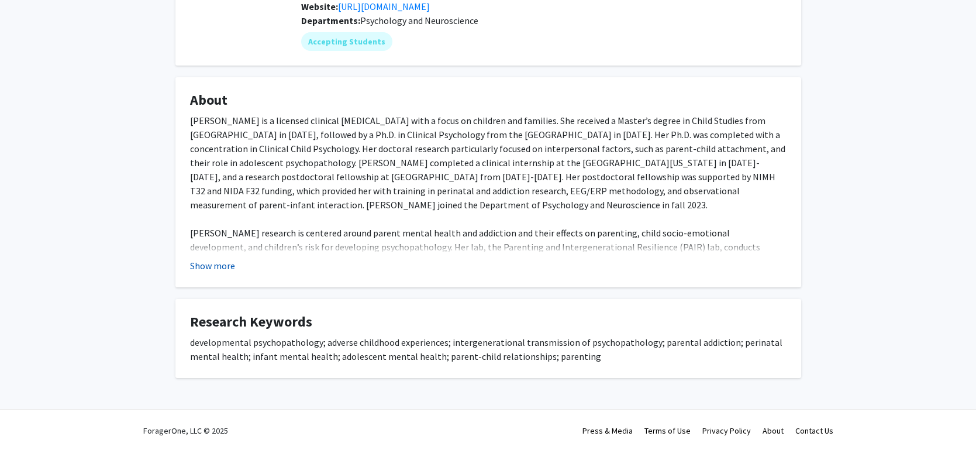
click at [222, 266] on button "Show more" at bounding box center [212, 265] width 45 height 14
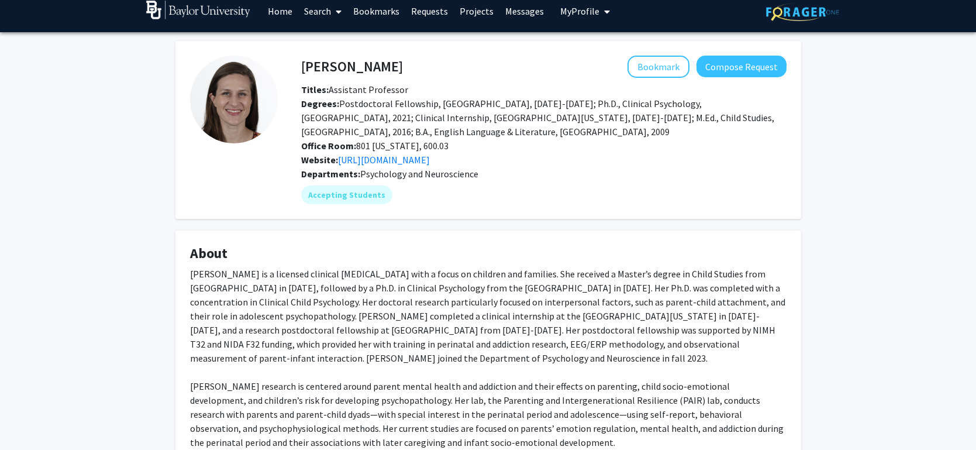
scroll to position [8, 0]
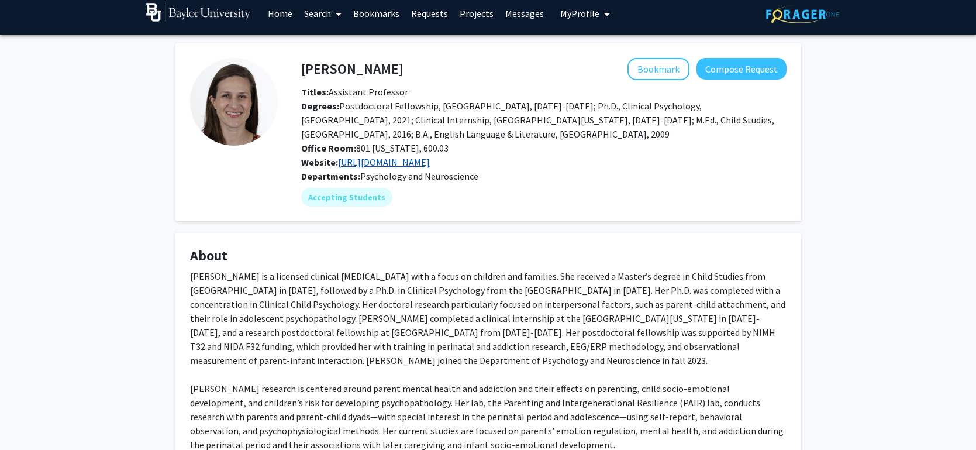
click at [430, 163] on link "https://scholar.google.com/citations?user=cPsovD8AAAAJ&hl=en" at bounding box center [384, 162] width 92 height 12
